Goal: Check status: Check status

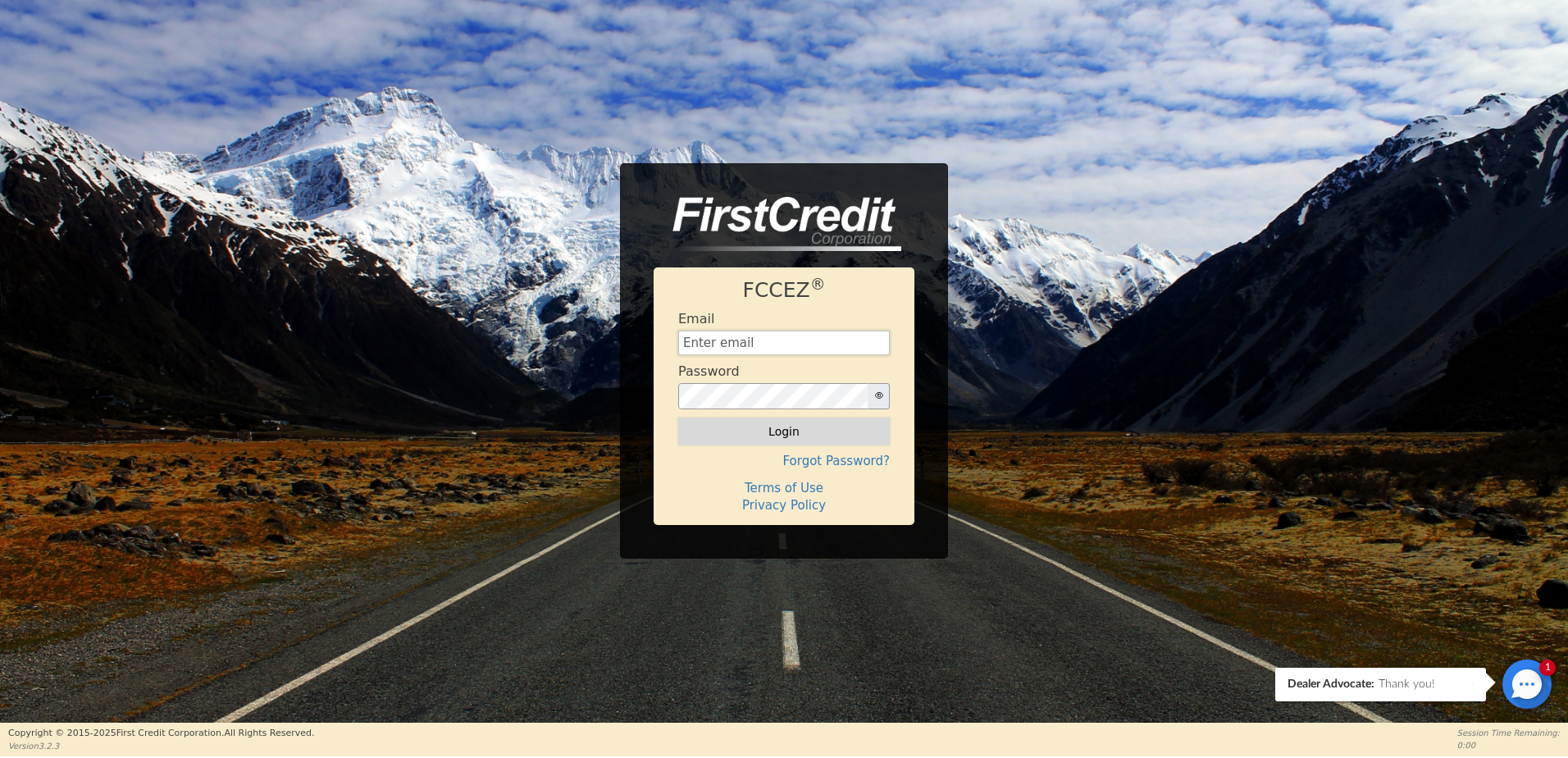
type input "[EMAIL_ADDRESS][DOMAIN_NAME]"
click at [760, 434] on button "Login" at bounding box center [784, 431] width 211 height 28
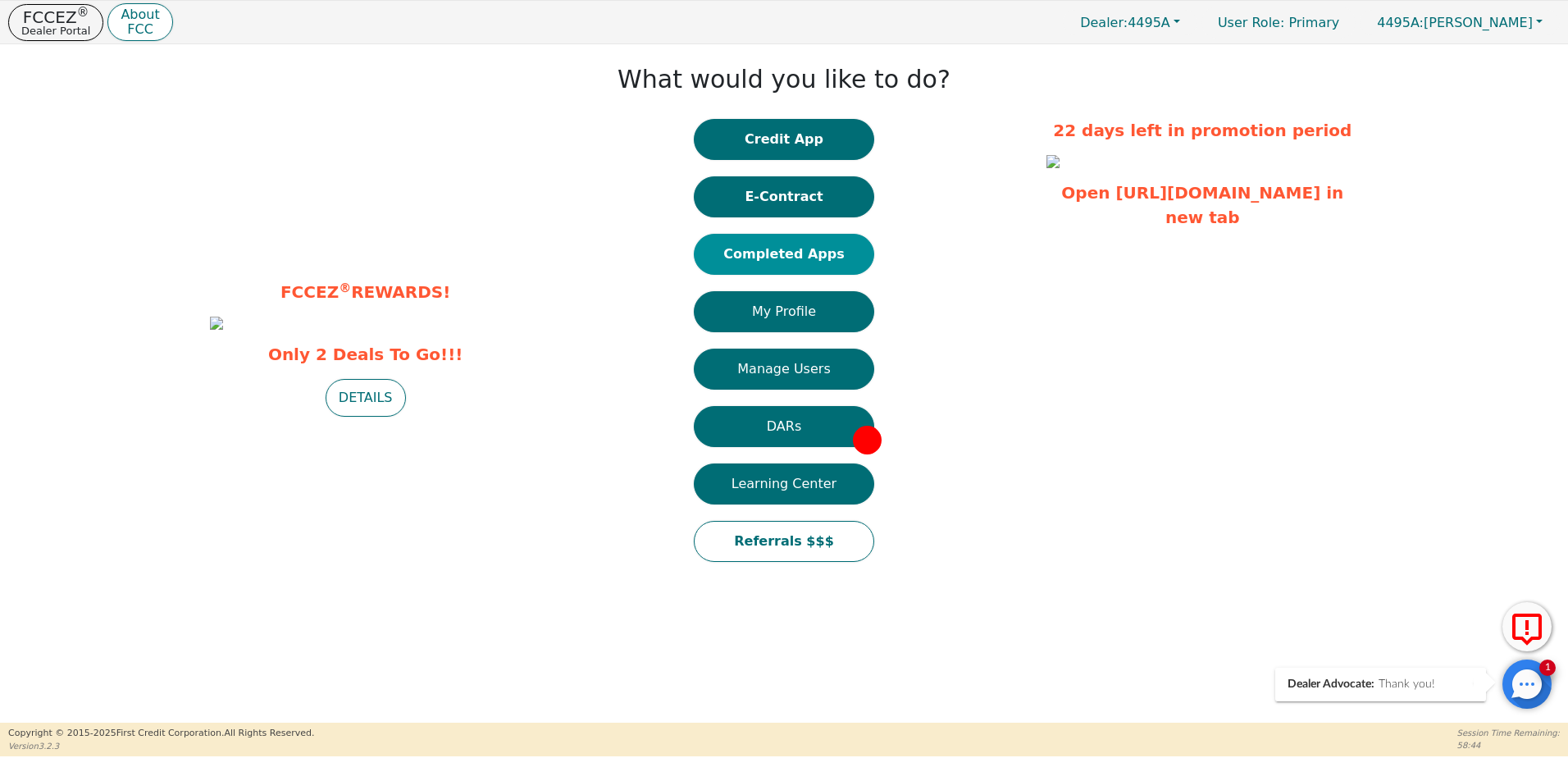
click at [779, 247] on button "Completed Apps" at bounding box center [784, 254] width 180 height 41
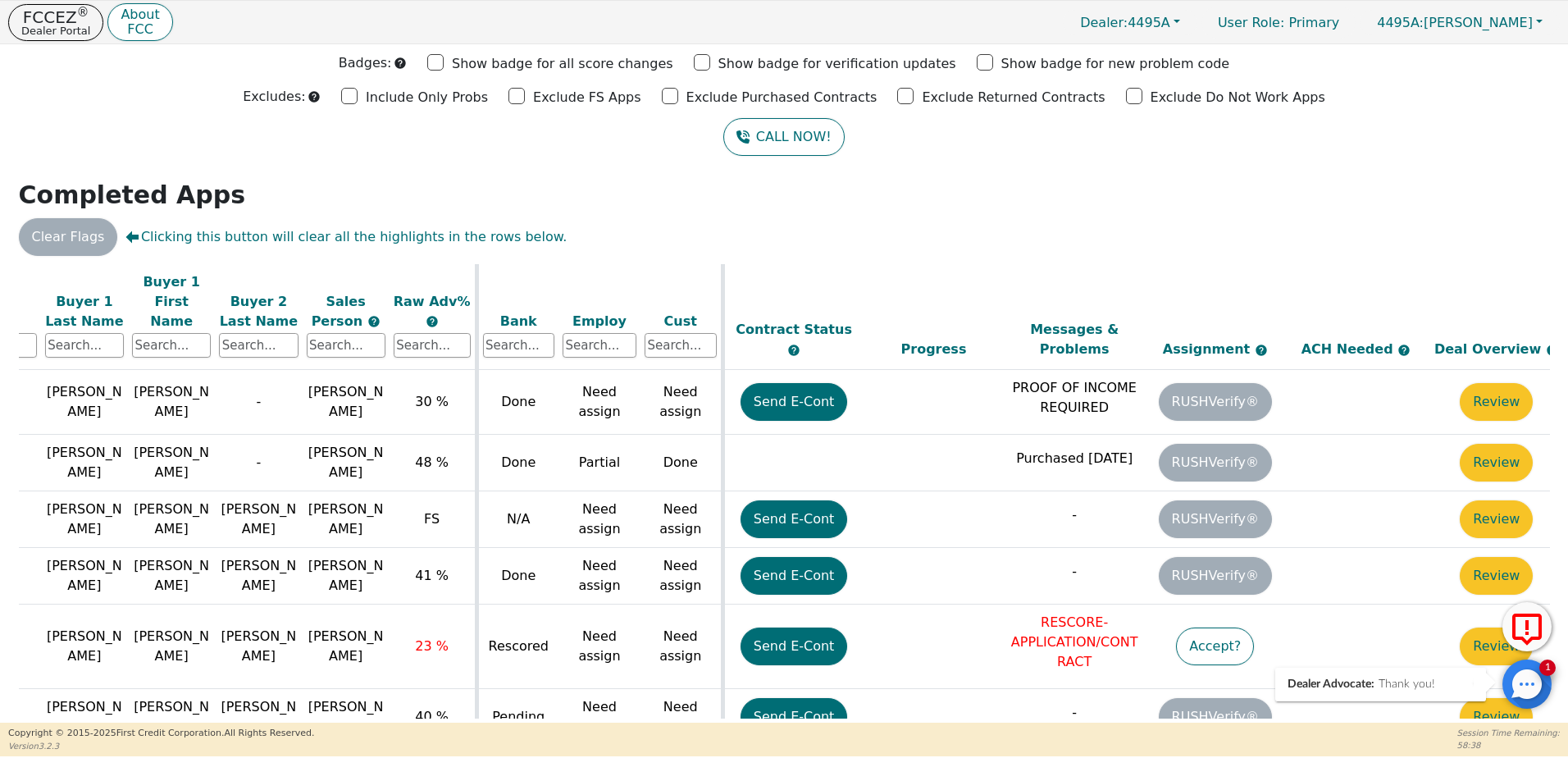
scroll to position [318, 267]
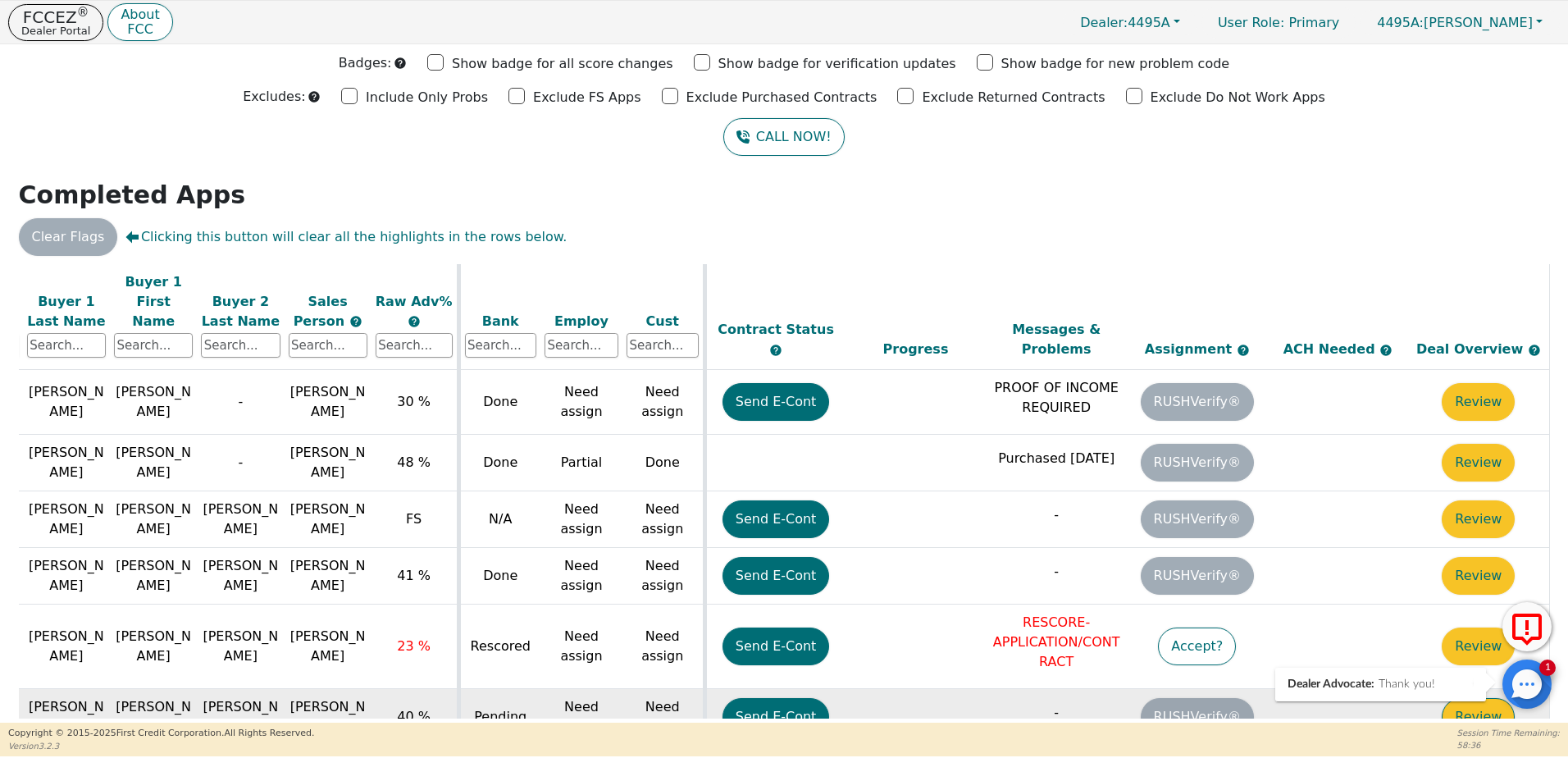
click at [1473, 698] on button "Review" at bounding box center [1478, 716] width 73 height 38
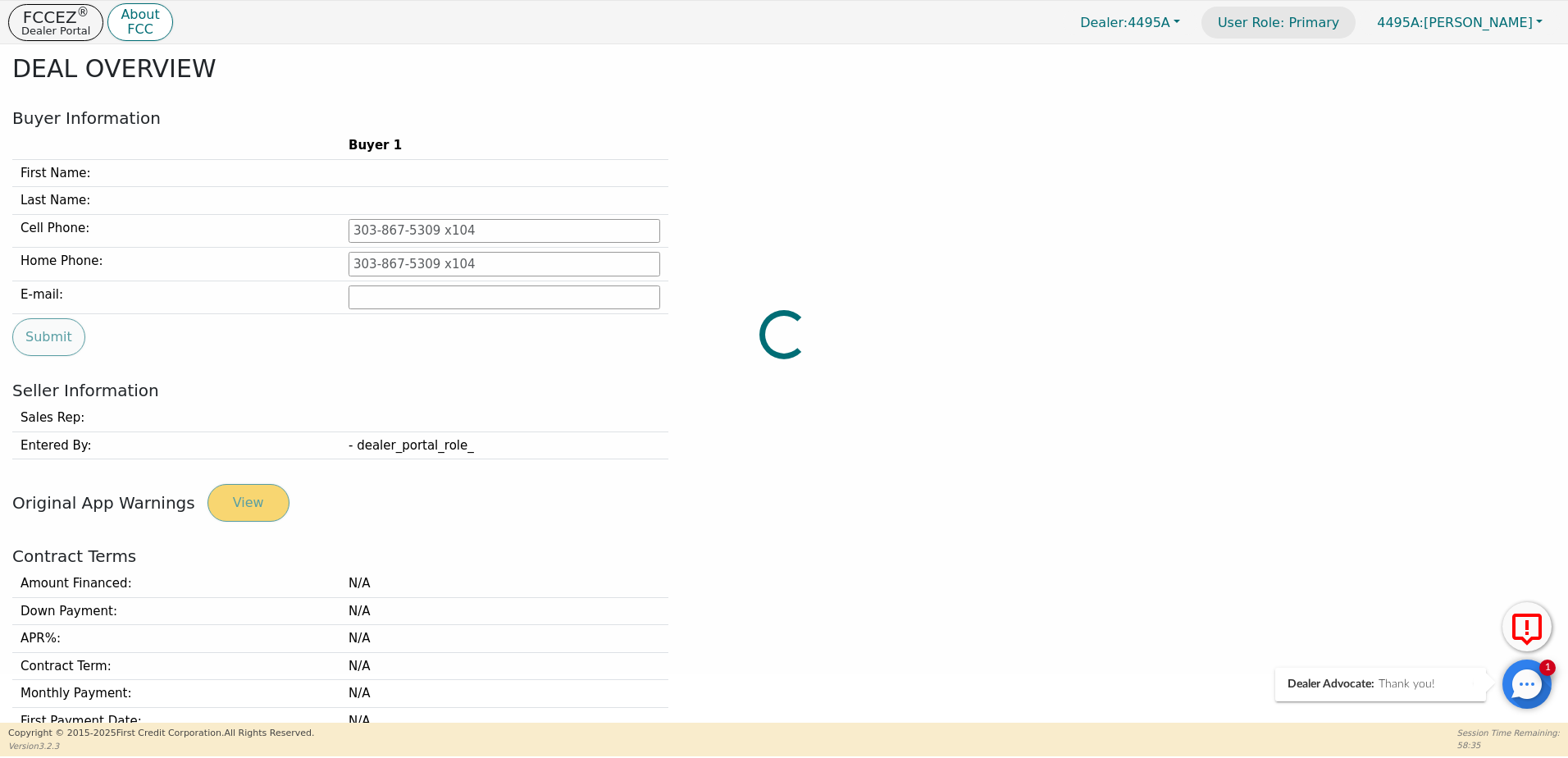
type input "[PHONE_NUMBER]"
type input "[EMAIL_ADDRESS][DOMAIN_NAME]"
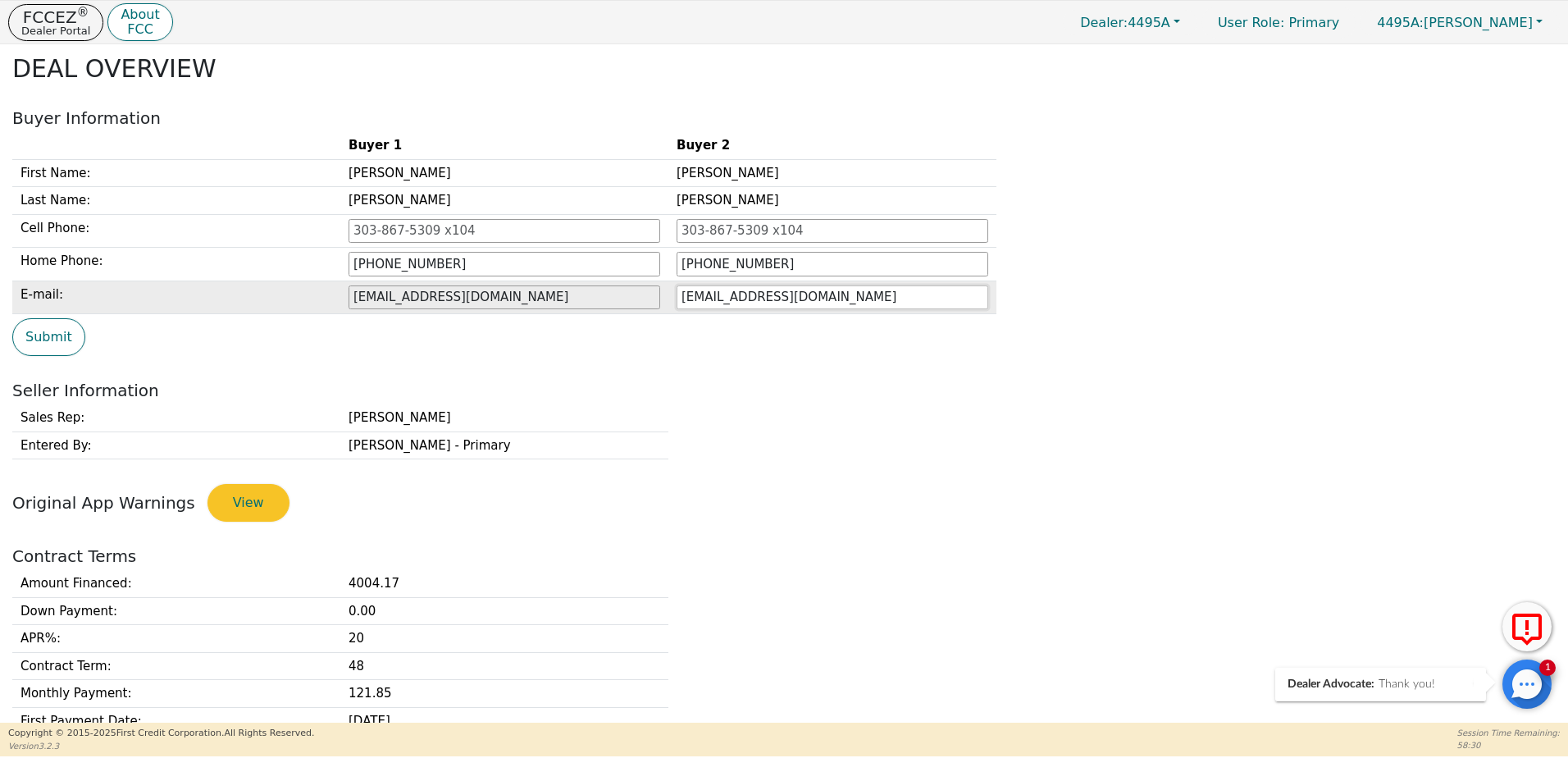
drag, startPoint x: 860, startPoint y: 294, endPoint x: 593, endPoint y: 303, distance: 267.2
click at [593, 303] on tr "E-mail: [EMAIL_ADDRESS][DOMAIN_NAME] [EMAIL_ADDRESS][DOMAIN_NAME]" at bounding box center [504, 297] width 985 height 34
